Goal: Information Seeking & Learning: Learn about a topic

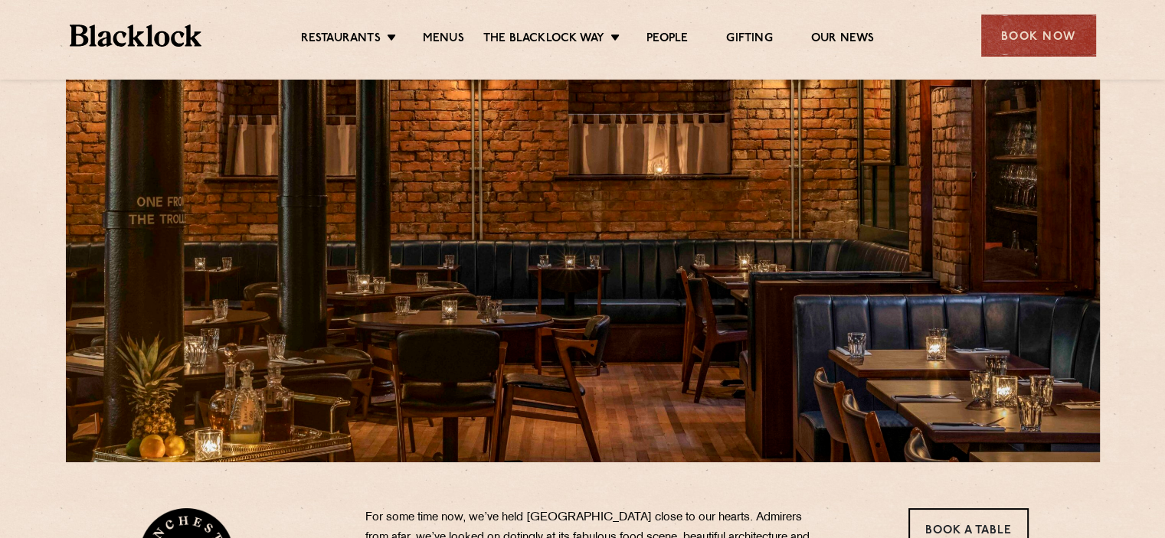
scroll to position [77, 0]
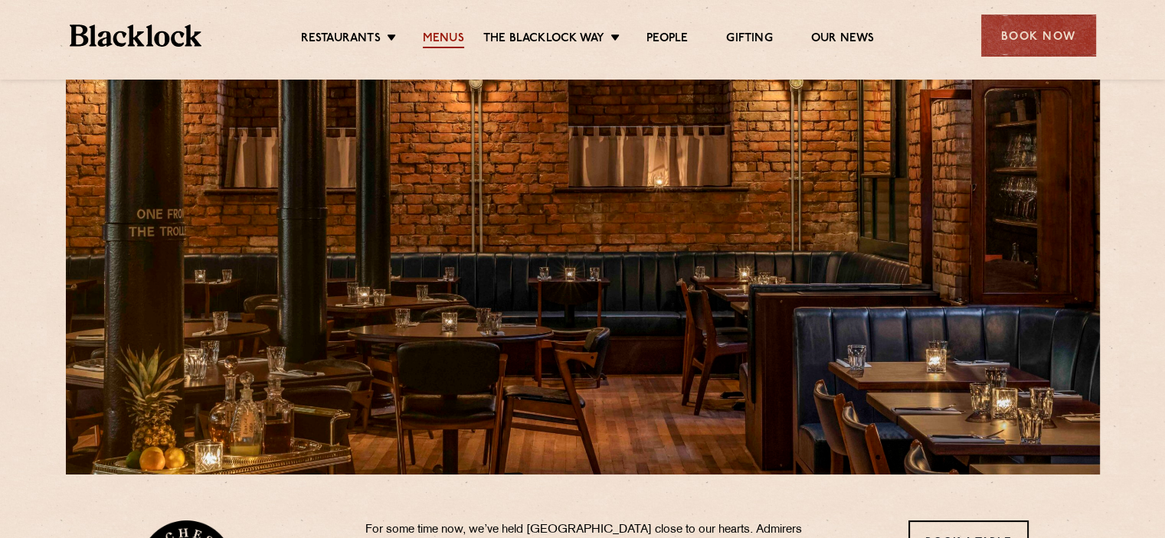
click at [441, 38] on link "Menus" at bounding box center [443, 39] width 41 height 17
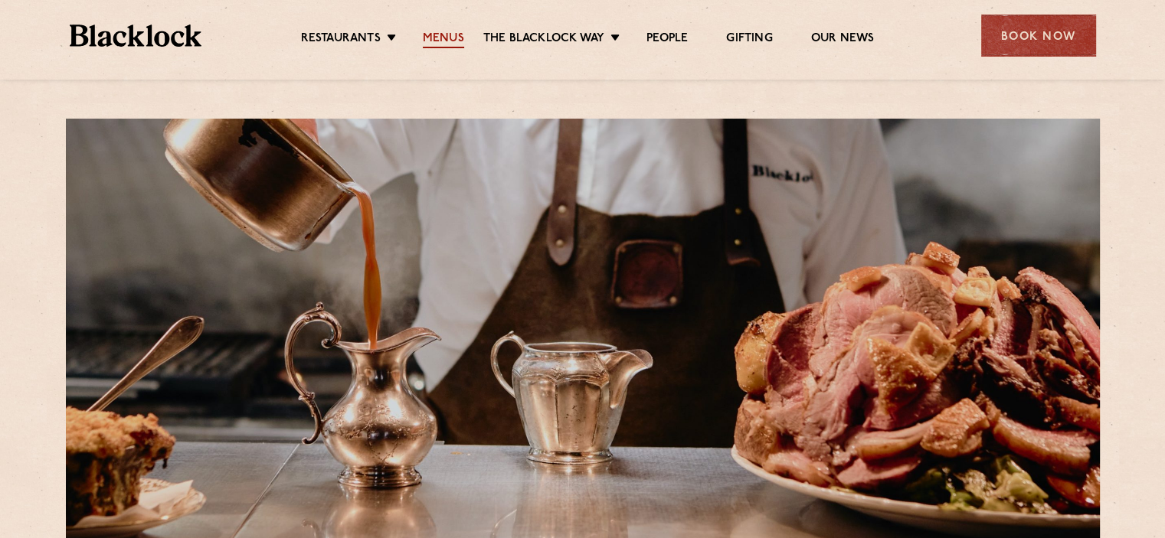
click at [443, 36] on link "Menus" at bounding box center [443, 39] width 41 height 17
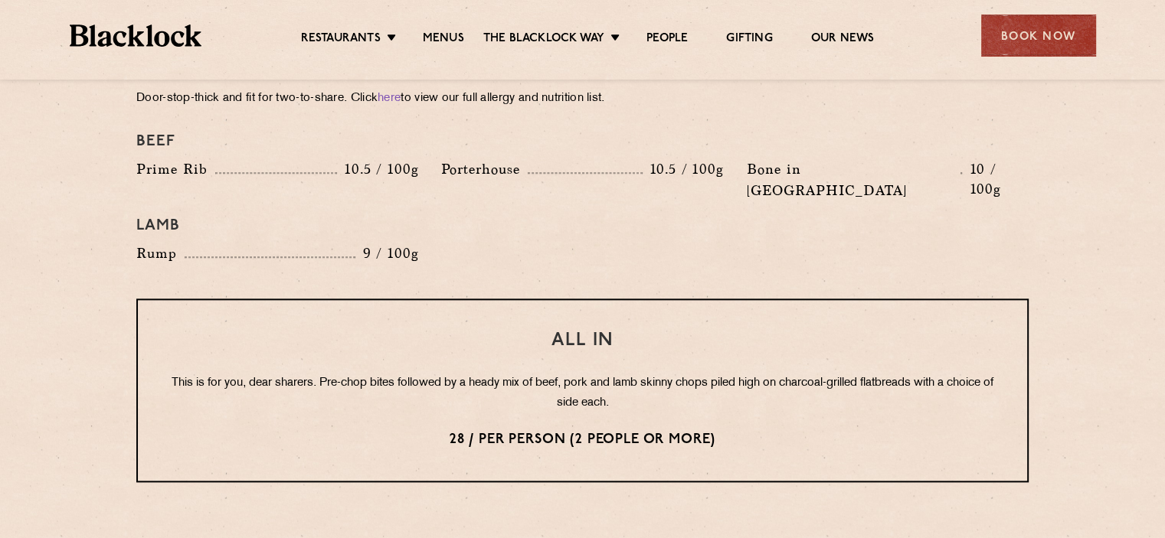
scroll to position [1611, 0]
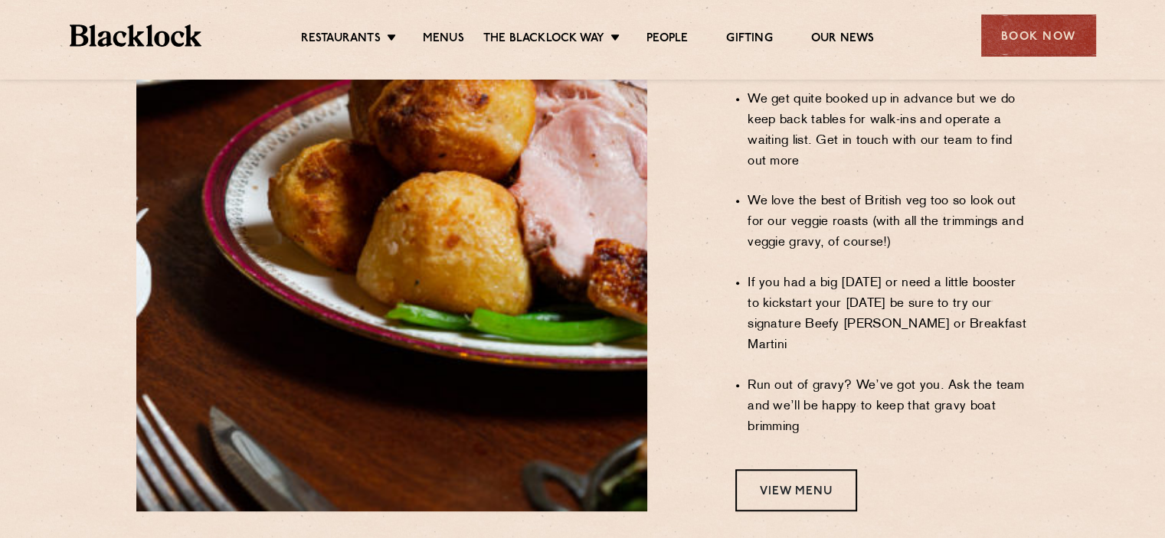
scroll to position [1257, 0]
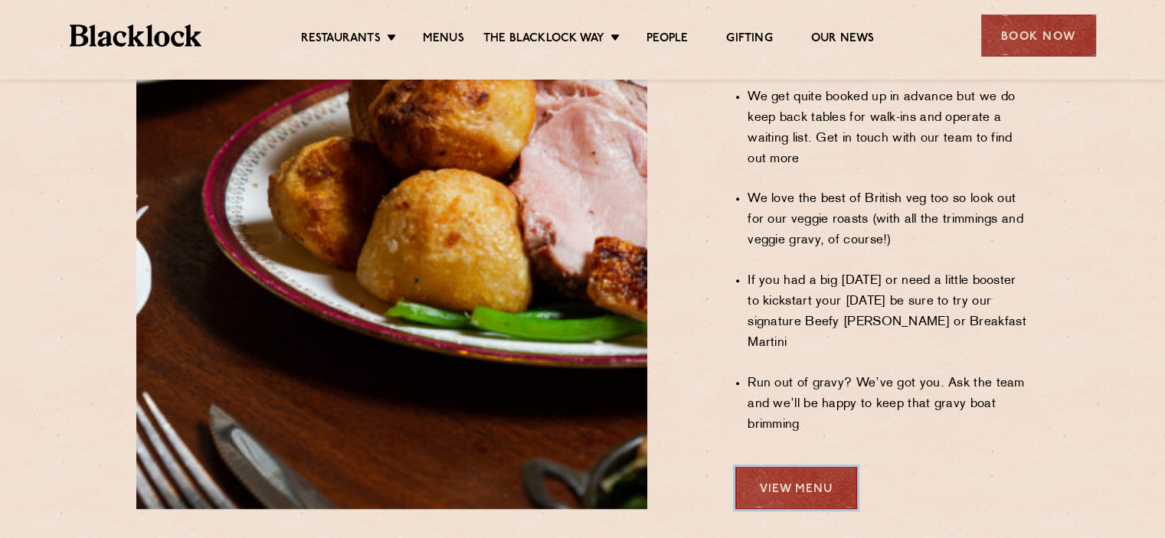
click at [786, 467] on link "View Menu" at bounding box center [796, 488] width 122 height 42
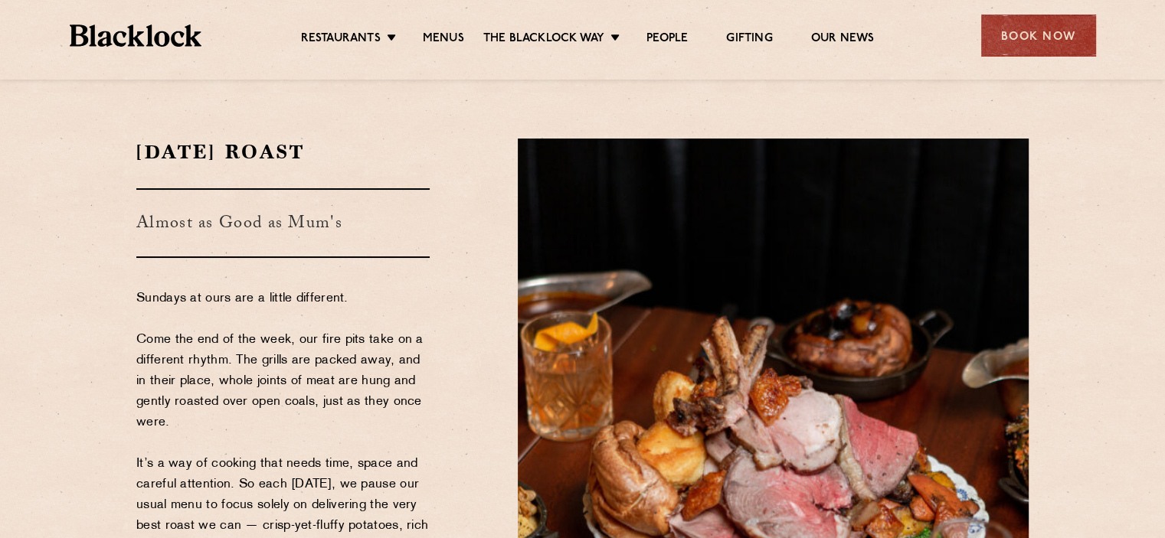
scroll to position [0, 0]
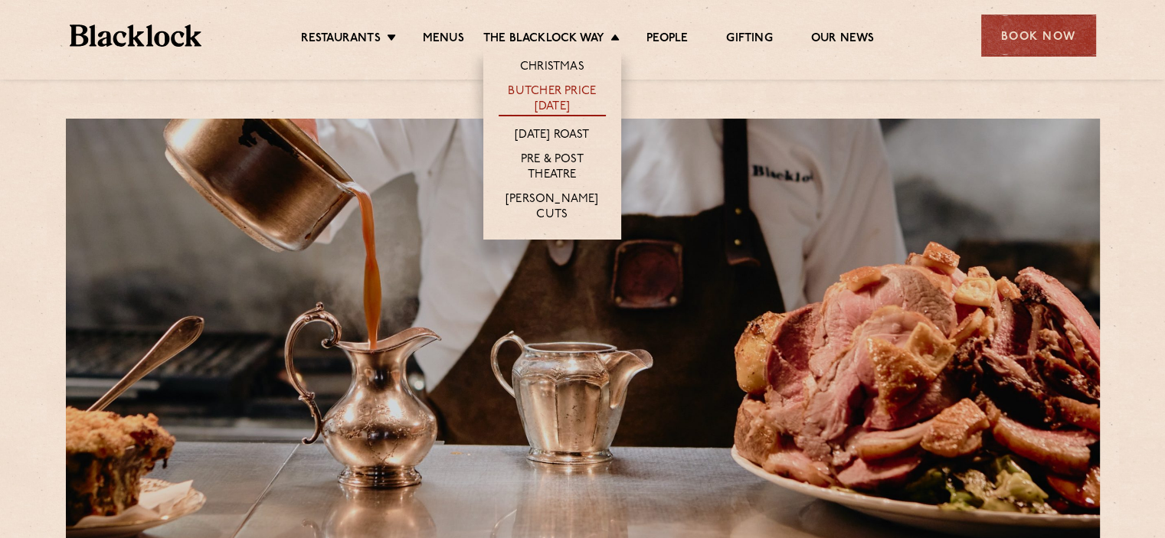
click at [564, 92] on link "Butcher Price [DATE]" at bounding box center [551, 100] width 107 height 32
